Goal: Information Seeking & Learning: Learn about a topic

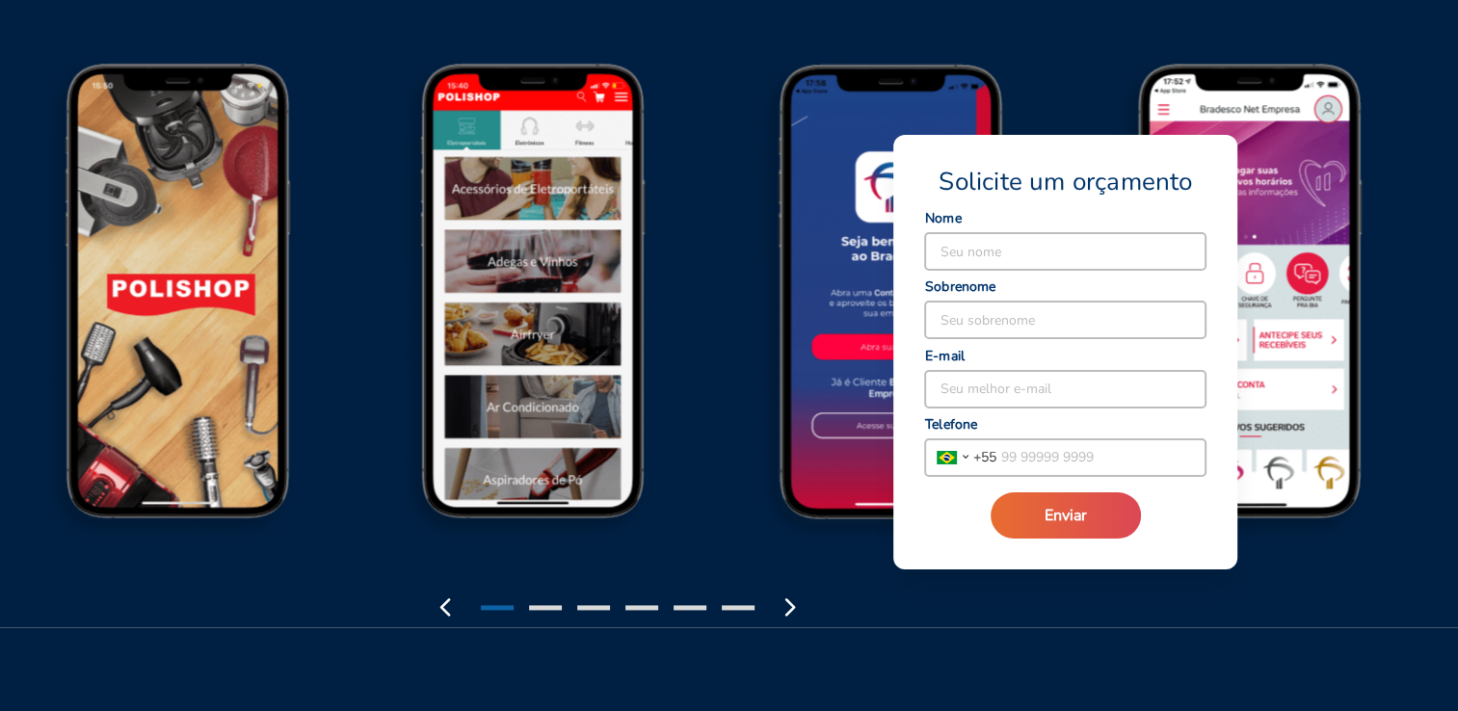
scroll to position [2410, 0]
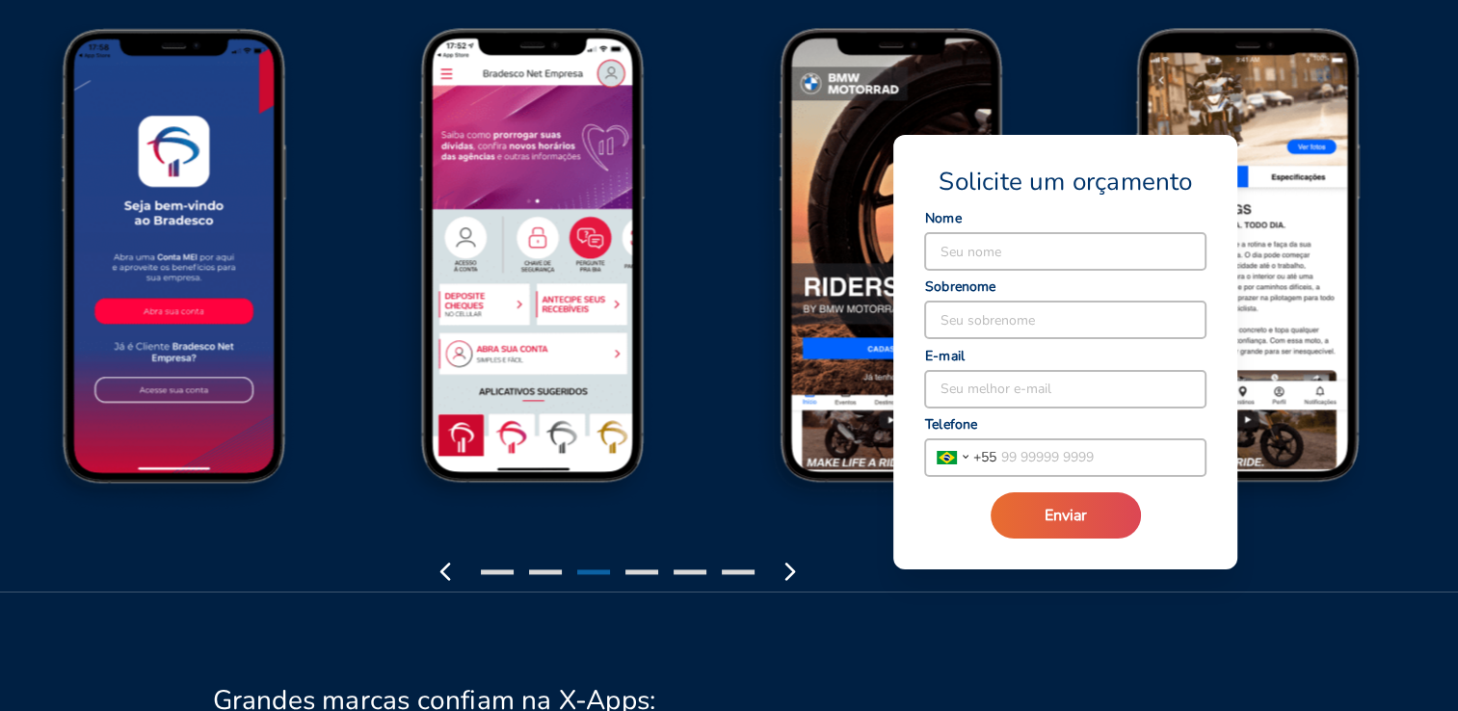
drag, startPoint x: 843, startPoint y: 79, endPoint x: 646, endPoint y: 91, distance: 197.9
click at [647, 90] on img at bounding box center [538, 271] width 359 height 497
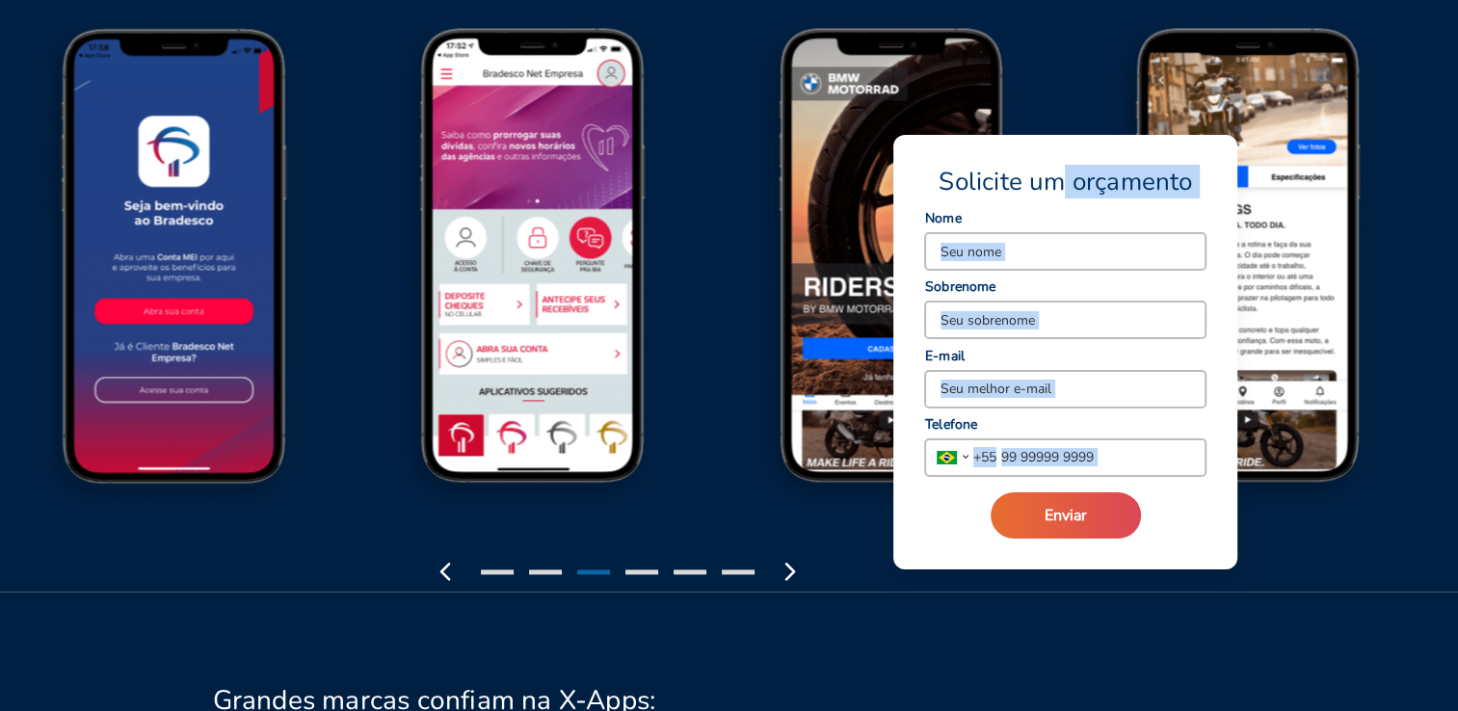
drag, startPoint x: 1055, startPoint y: 141, endPoint x: 487, endPoint y: 145, distance: 568.7
click at [598, 199] on img at bounding box center [538, 271] width 359 height 497
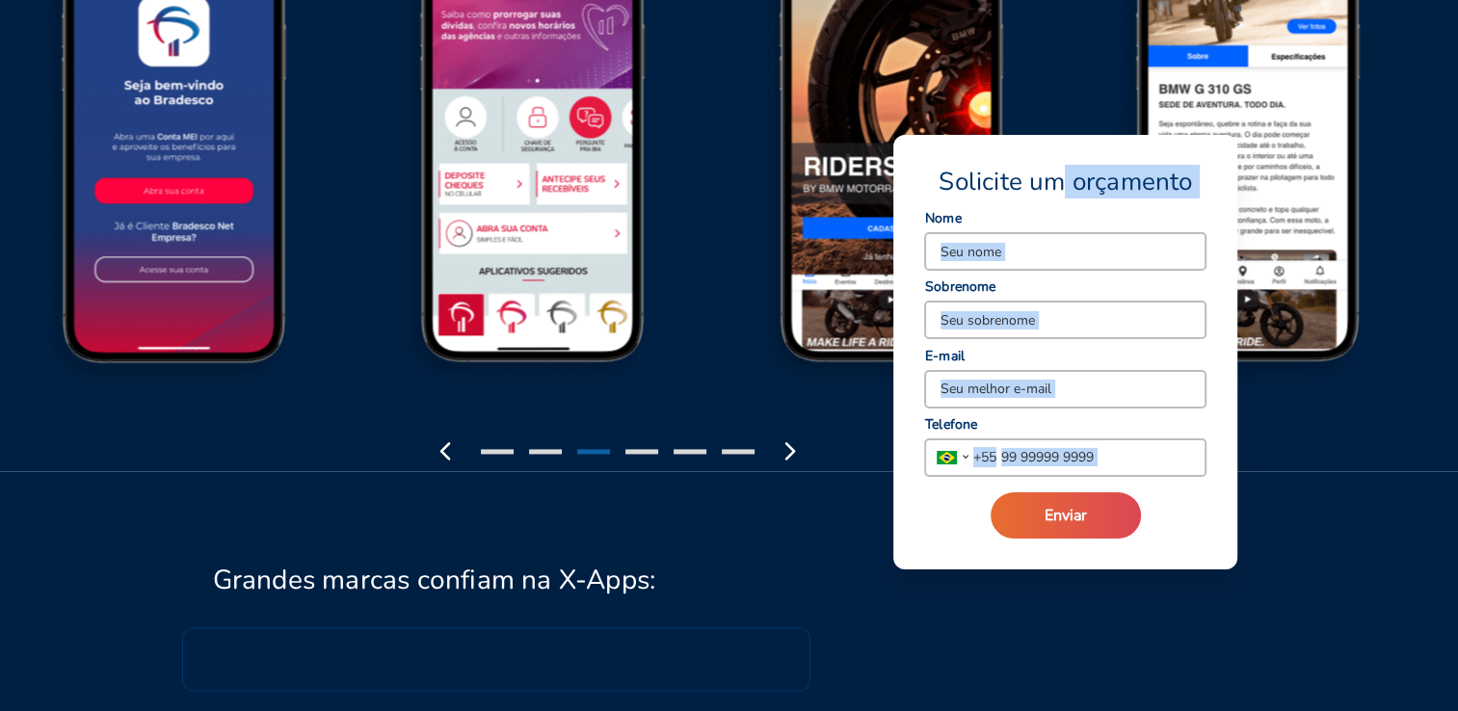
scroll to position [2699, 0]
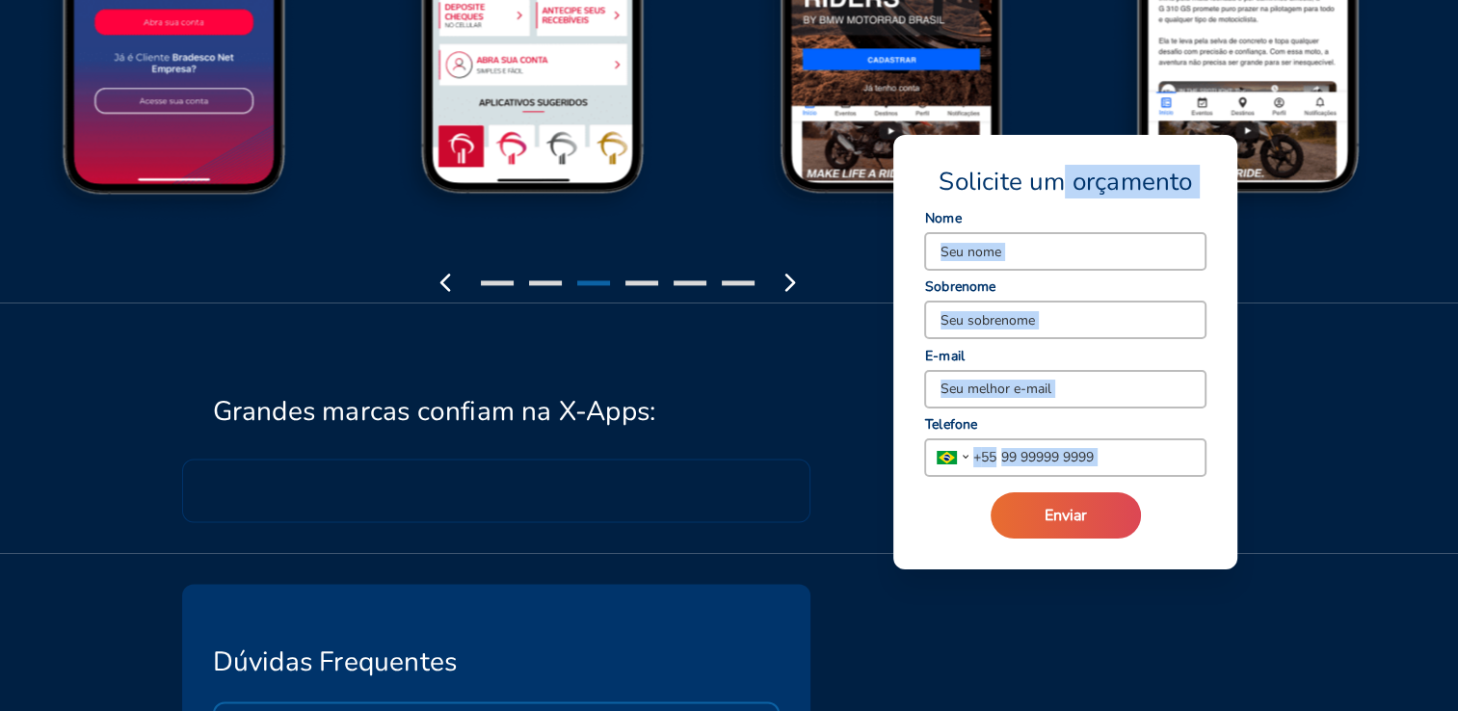
click at [642, 281] on div at bounding box center [642, 282] width 33 height 5
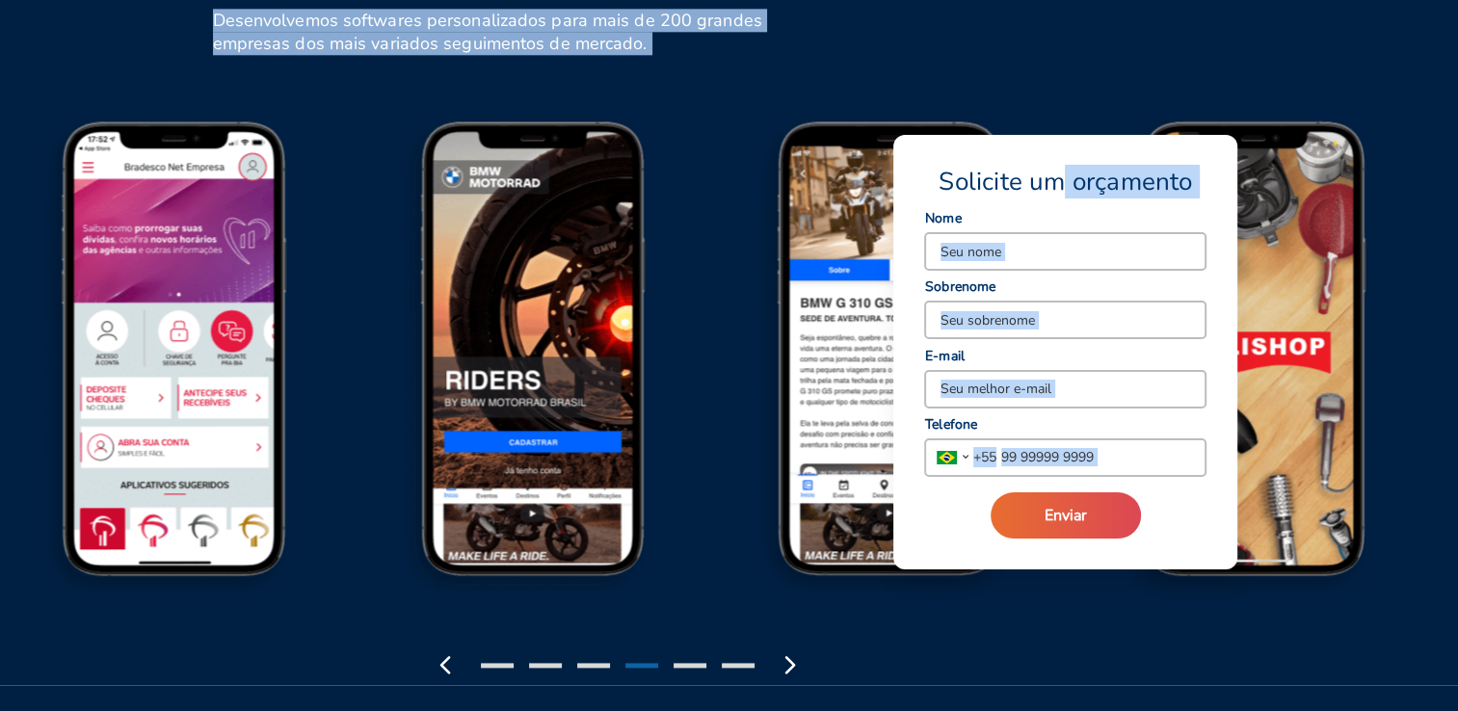
scroll to position [2313, 0]
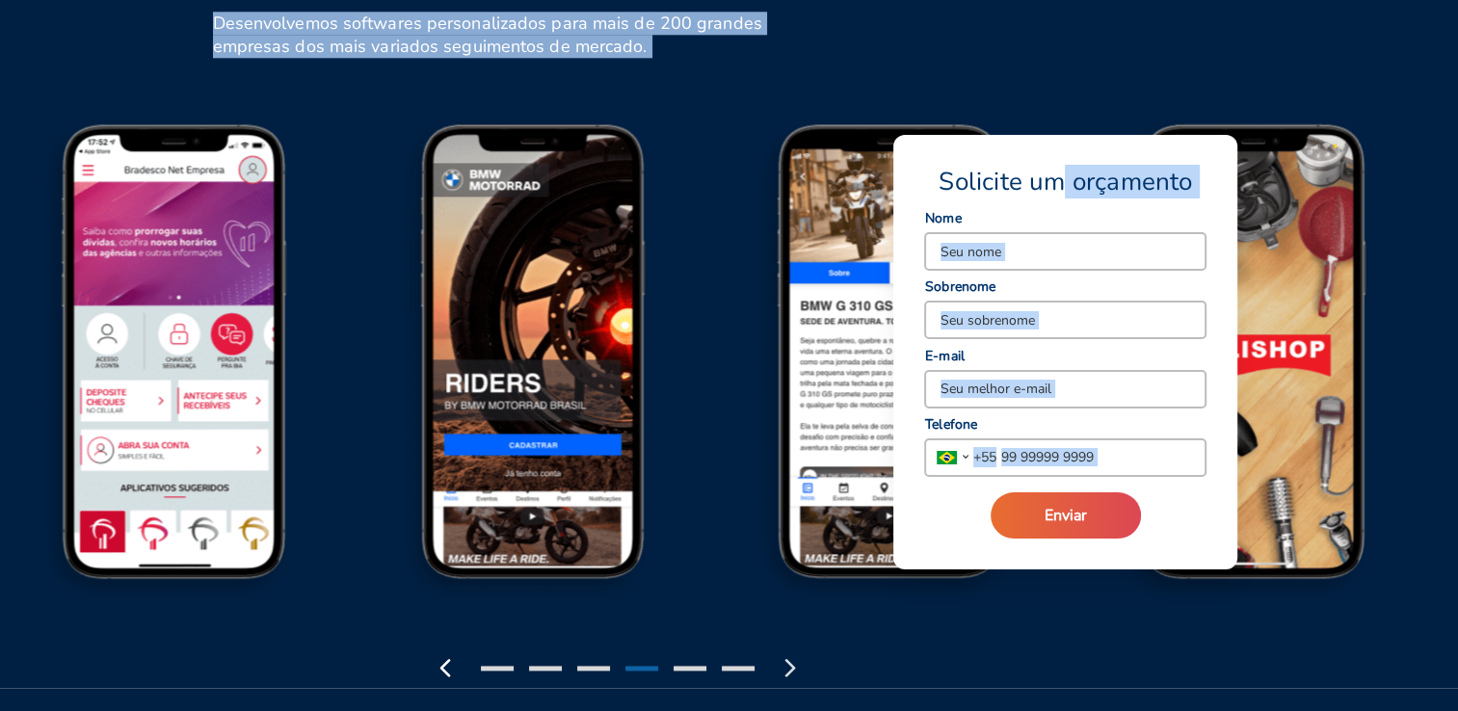
click at [789, 671] on polyline "button" at bounding box center [791, 667] width 8 height 15
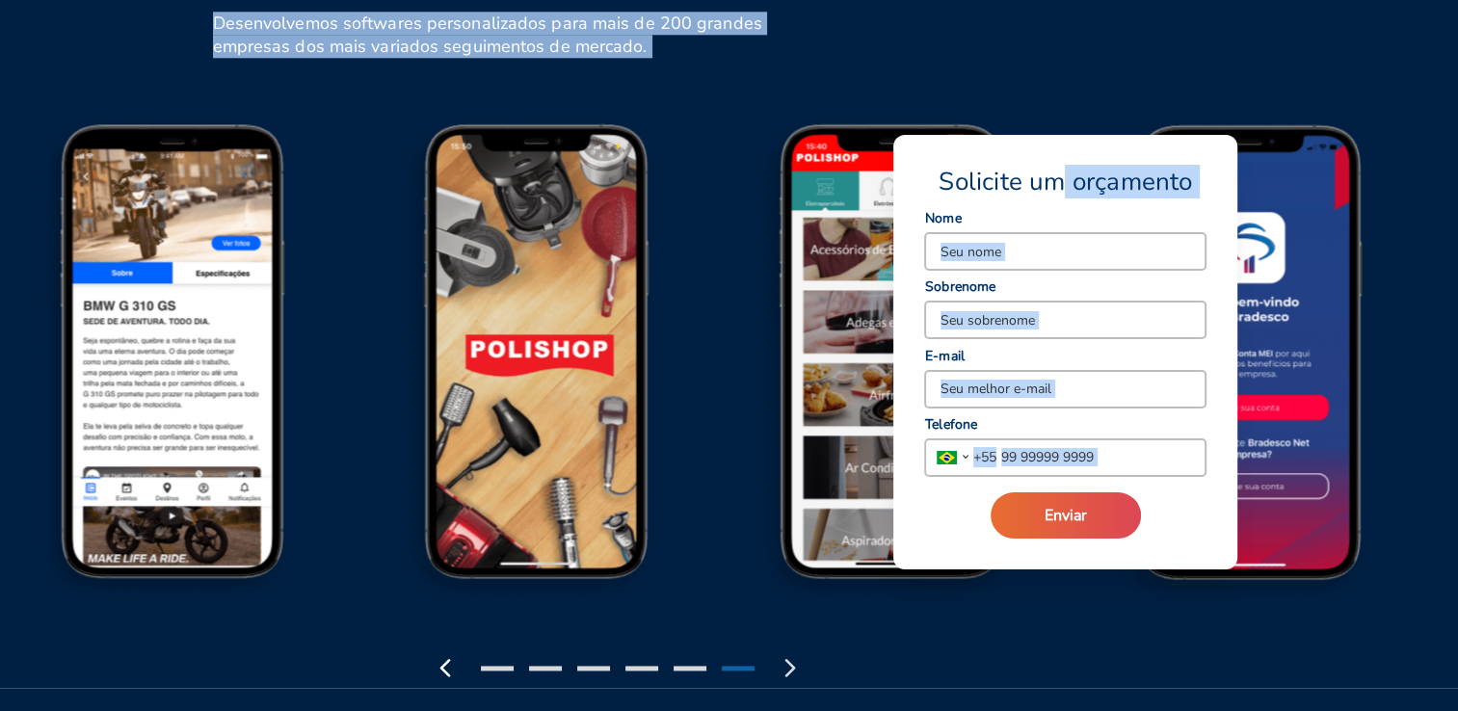
click at [789, 671] on polyline "button" at bounding box center [791, 667] width 8 height 15
click at [703, 232] on img at bounding box center [538, 368] width 359 height 497
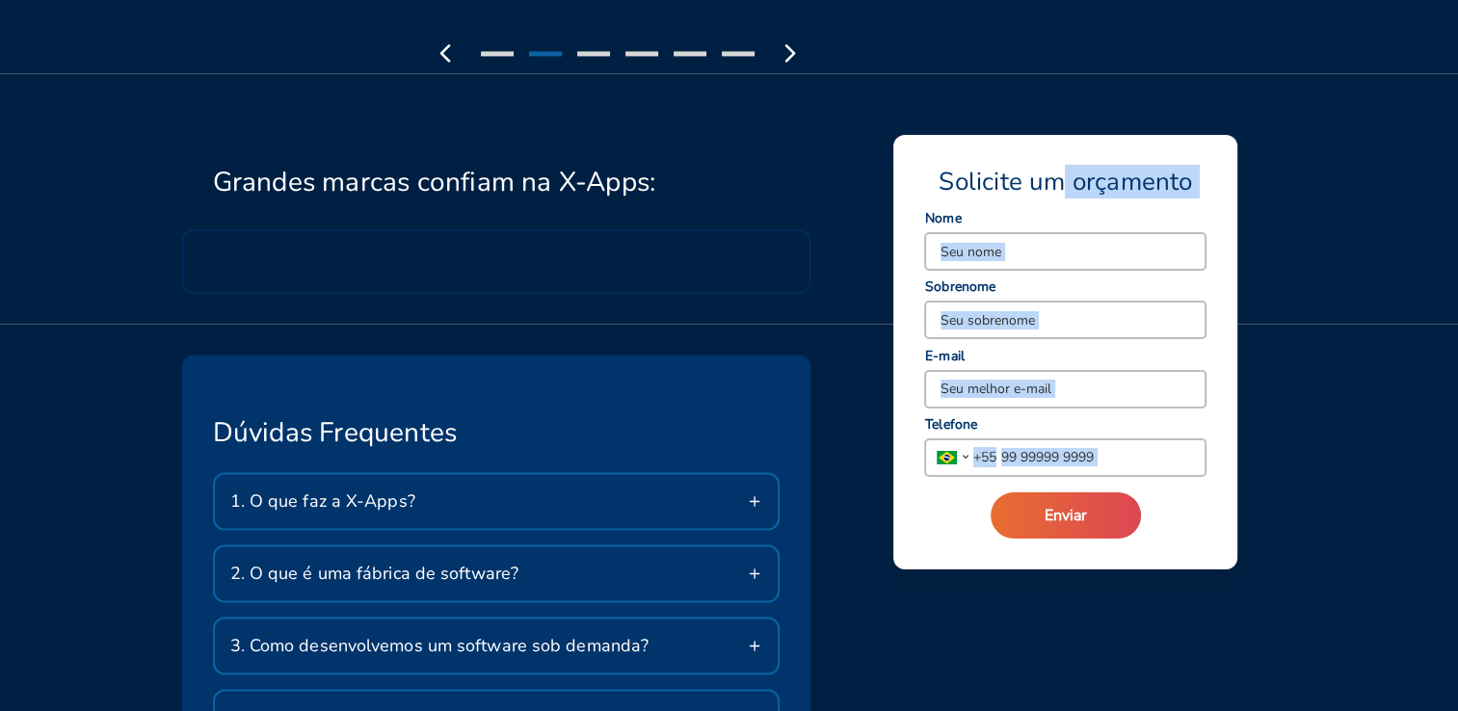
scroll to position [3084, 0]
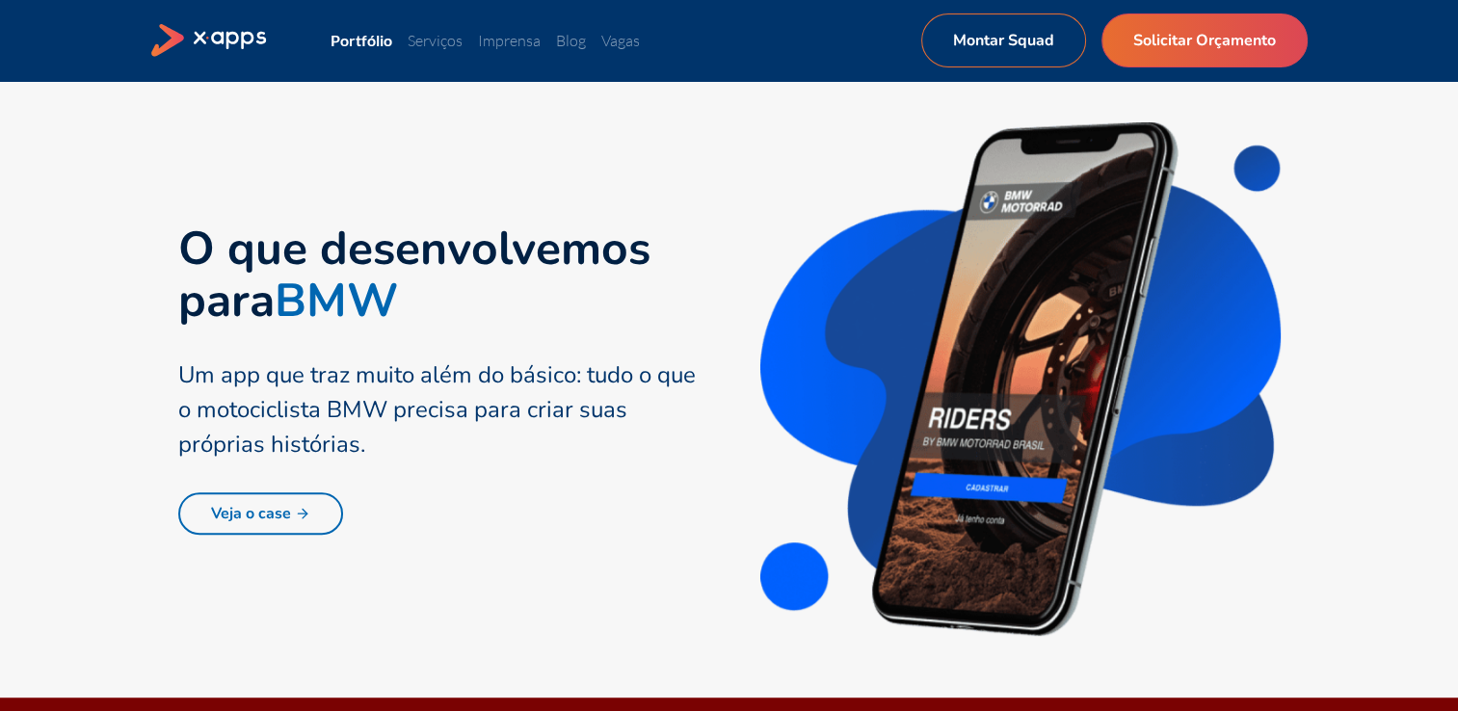
scroll to position [964, 0]
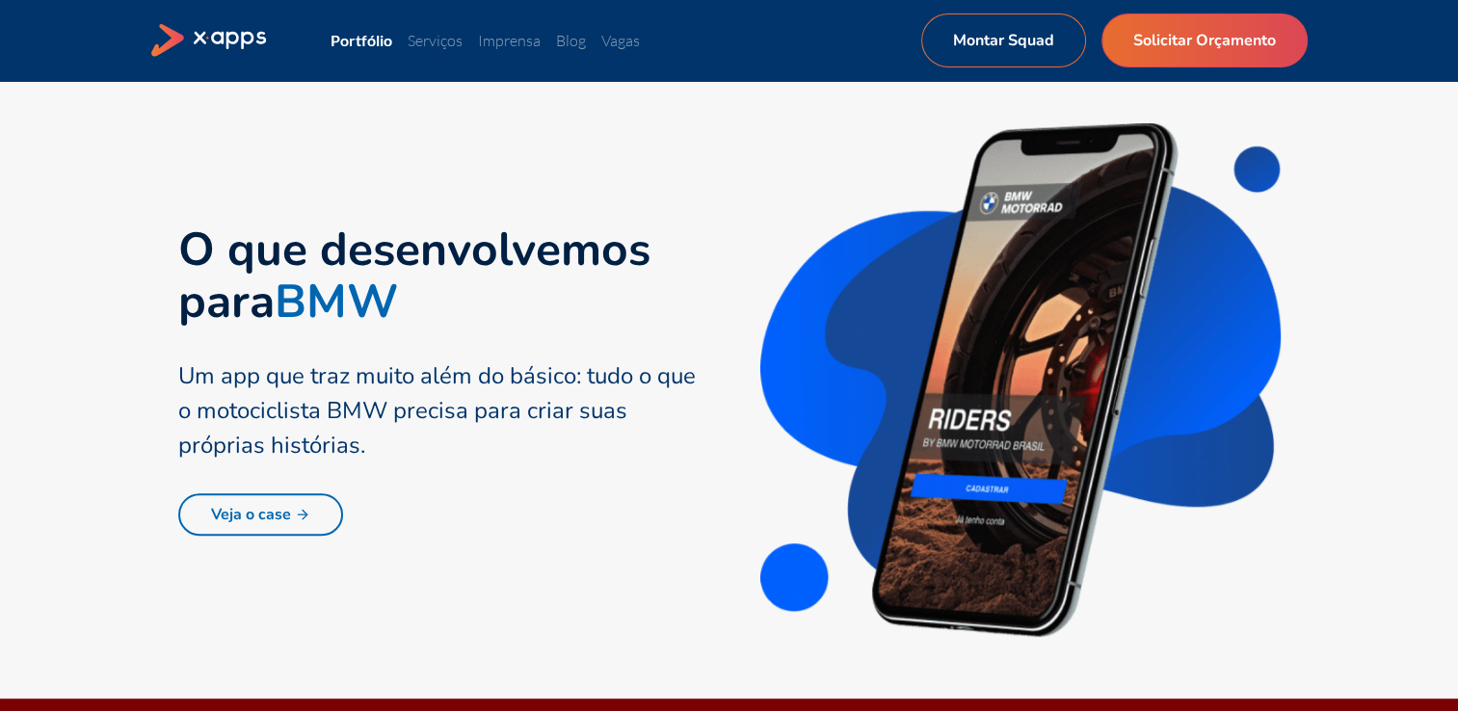
click at [316, 516] on link "Veja o case" at bounding box center [260, 515] width 165 height 42
